Goal: Task Accomplishment & Management: Manage account settings

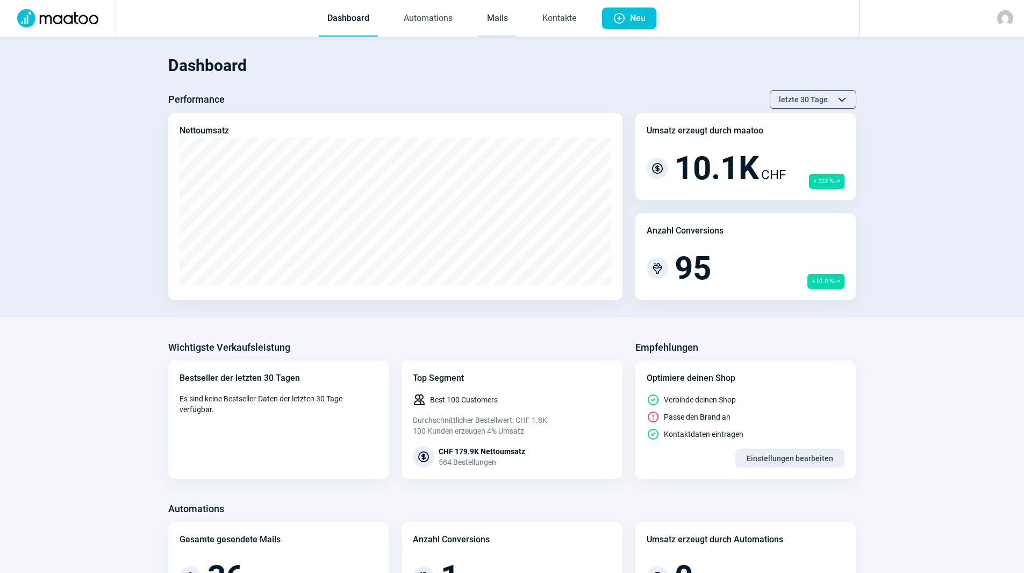
click at [491, 16] on link "Mails" at bounding box center [498, 18] width 38 height 35
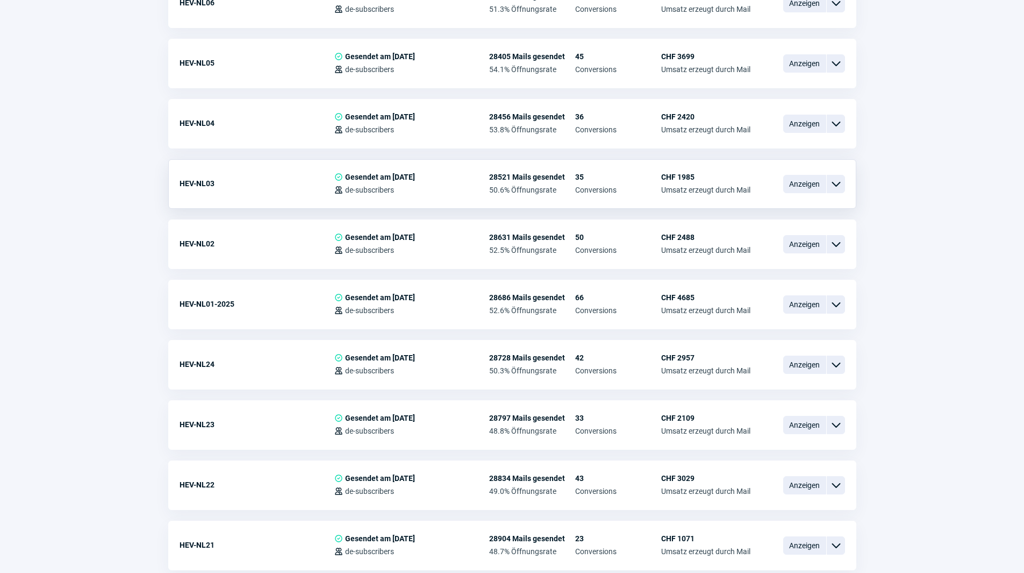
scroll to position [1344, 0]
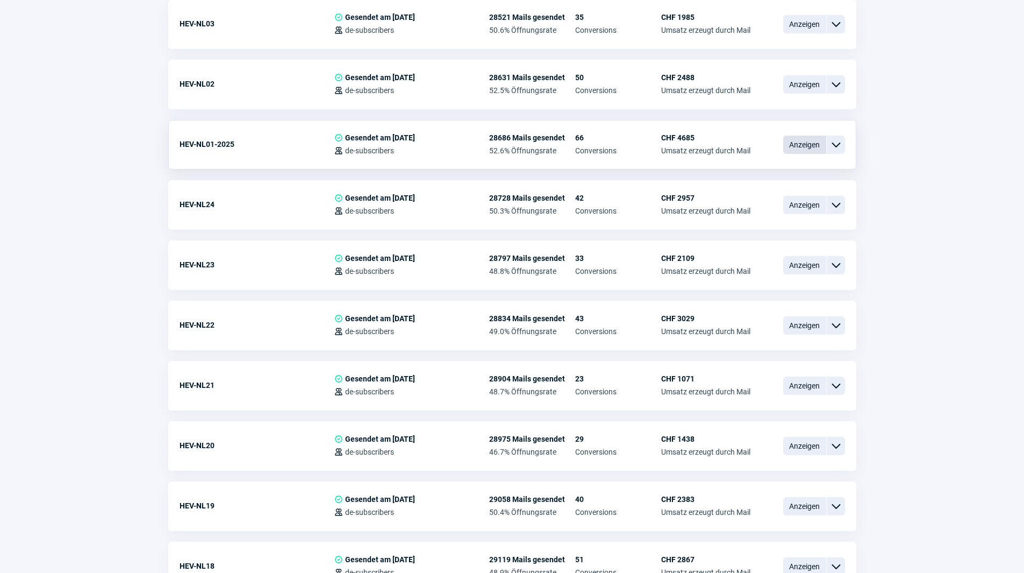
click at [815, 142] on span "Anzeigen" at bounding box center [804, 144] width 43 height 18
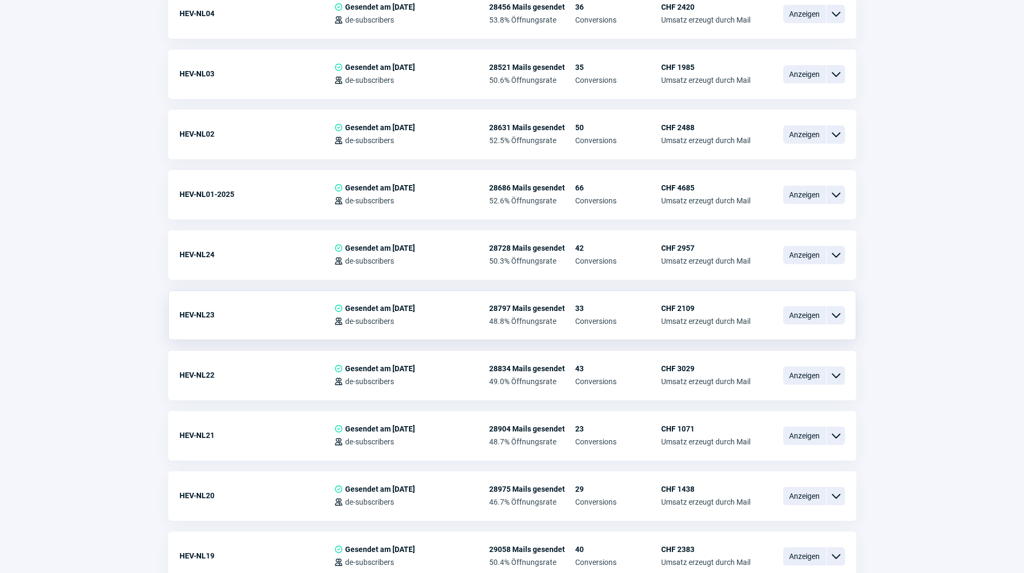
scroll to position [1398, 0]
